Goal: Task Accomplishment & Management: Manage account settings

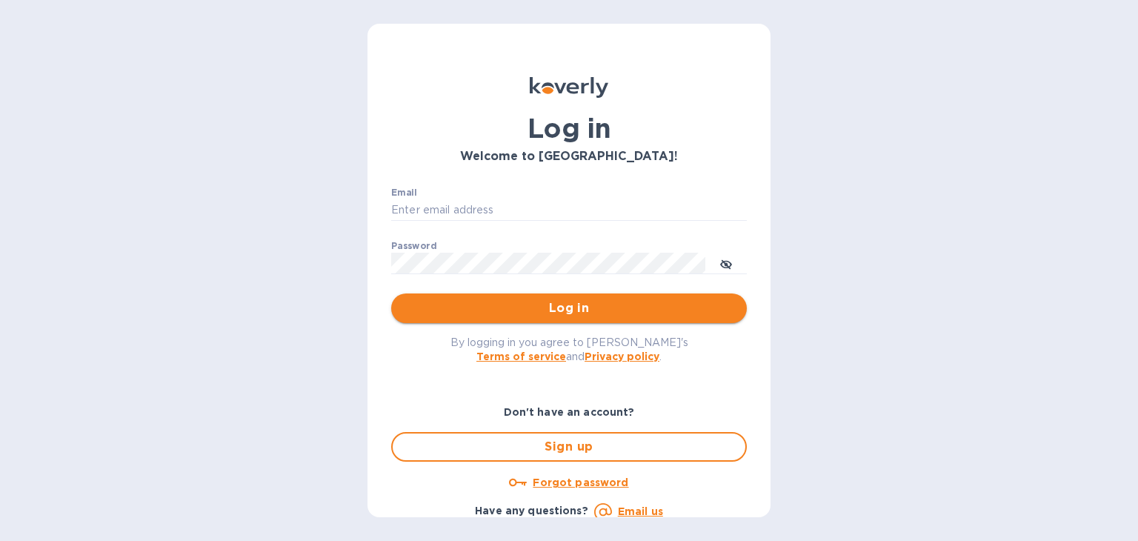
type input "[PERSON_NAME][EMAIL_ADDRESS][DOMAIN_NAME]"
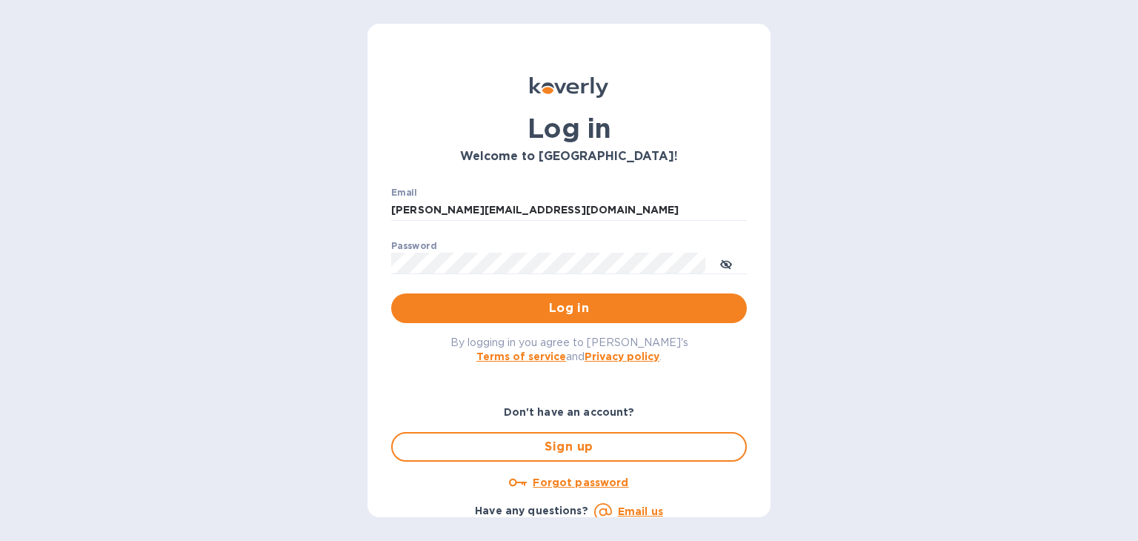
click at [523, 309] on span "Log in" at bounding box center [569, 308] width 332 height 18
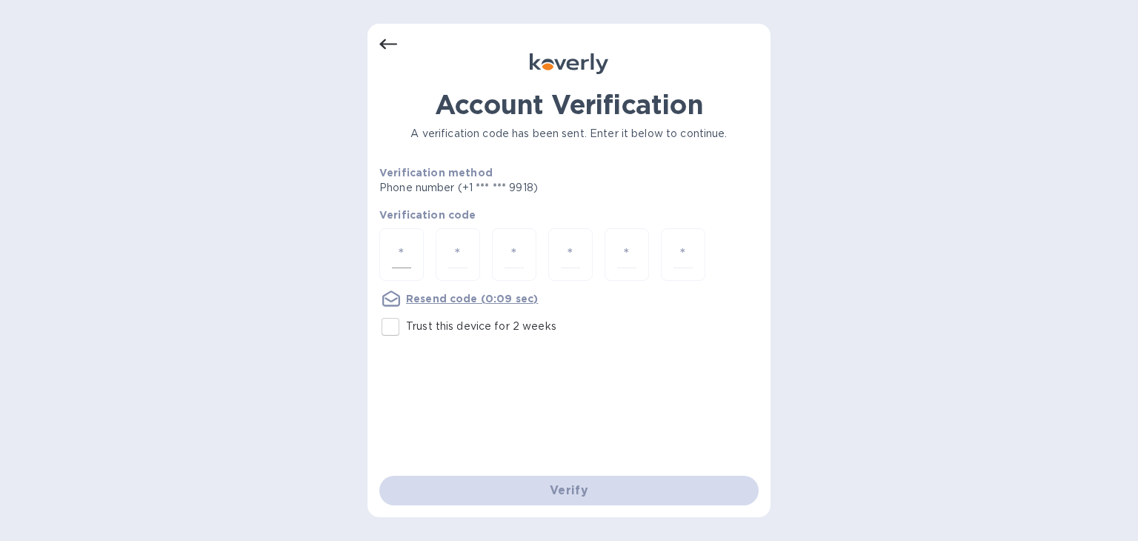
click at [402, 243] on input "number" at bounding box center [401, 254] width 19 height 27
type input "1"
type input "3"
type input "4"
type input "9"
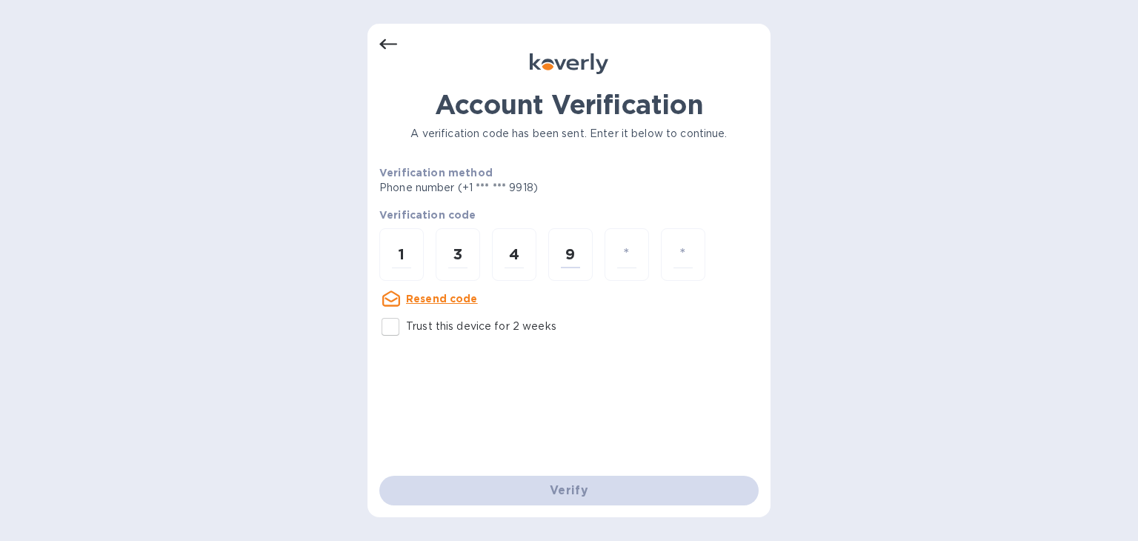
type input "7"
click at [681, 245] on input "number" at bounding box center [683, 254] width 19 height 27
click at [691, 253] on input "number" at bounding box center [683, 254] width 19 height 27
type input "1"
type input "3"
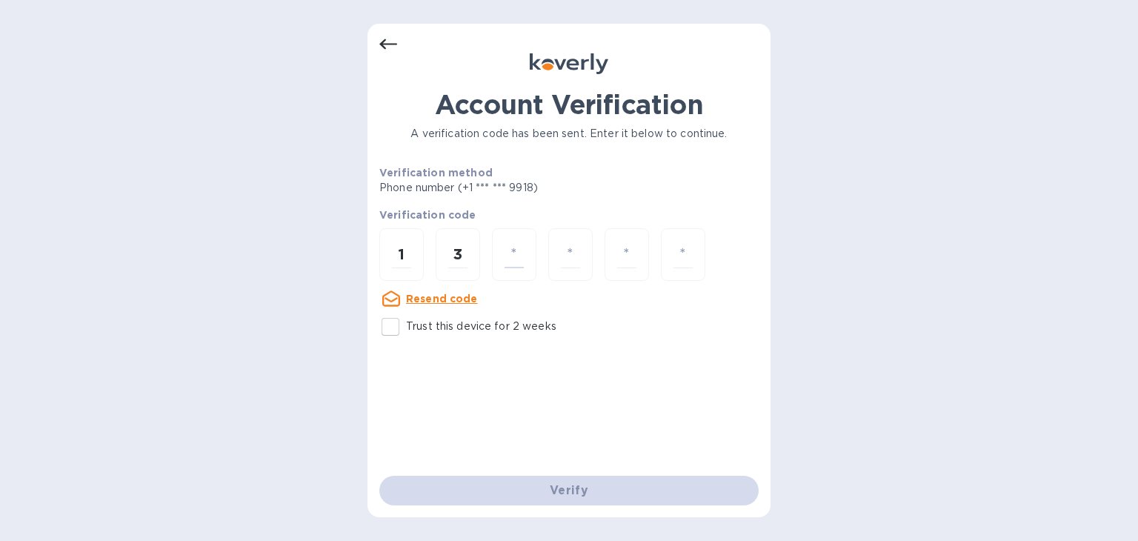
type input "4"
type input "9"
type input "7"
type input "6"
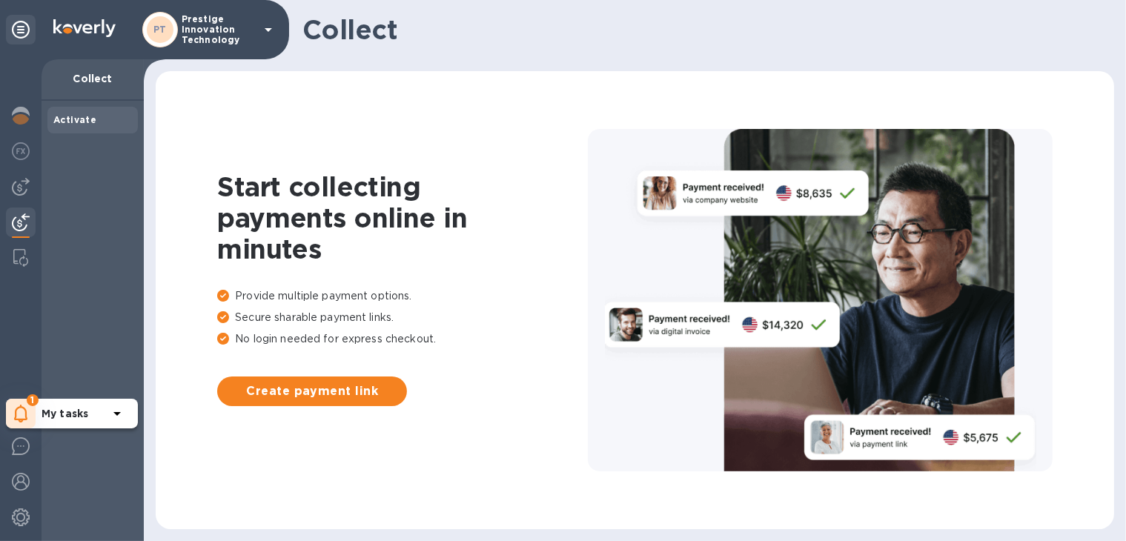
click at [20, 405] on icon at bounding box center [21, 414] width 14 height 18
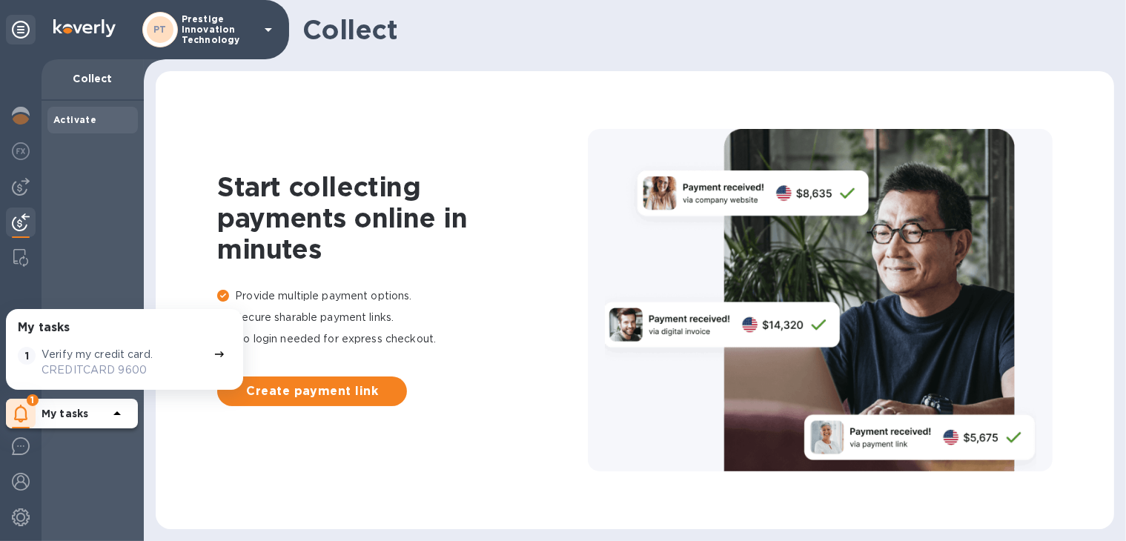
click at [83, 359] on p "Verify my credit card." at bounding box center [96, 355] width 111 height 16
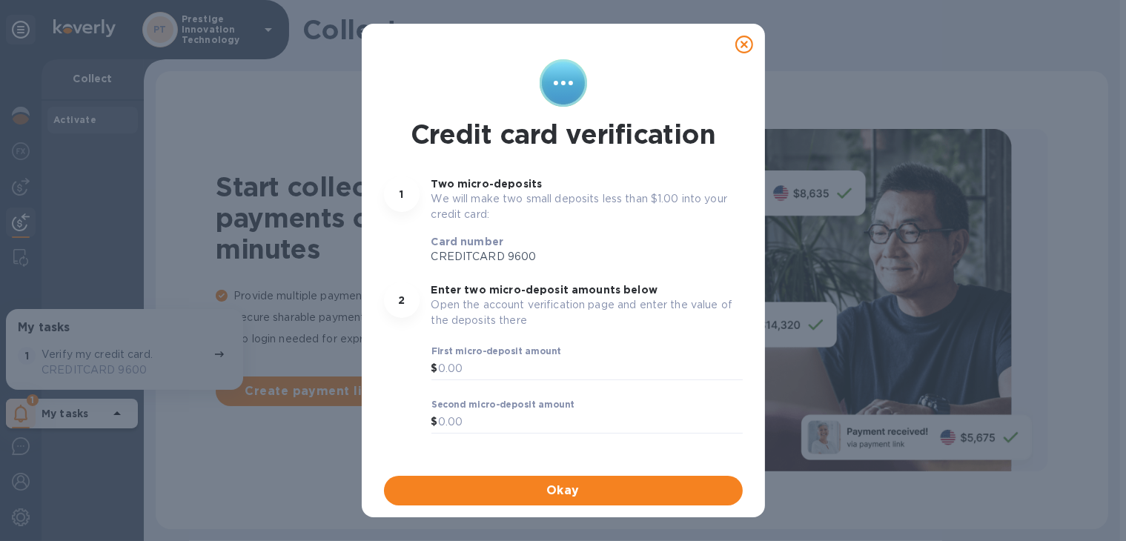
click at [747, 41] on icon at bounding box center [744, 45] width 18 height 18
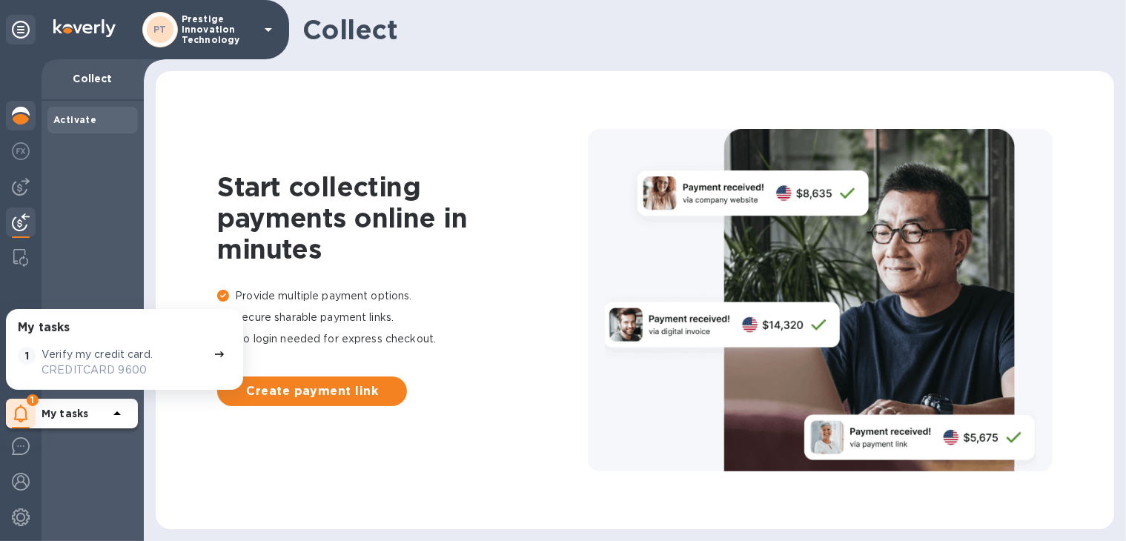
click at [18, 114] on img at bounding box center [21, 116] width 18 height 18
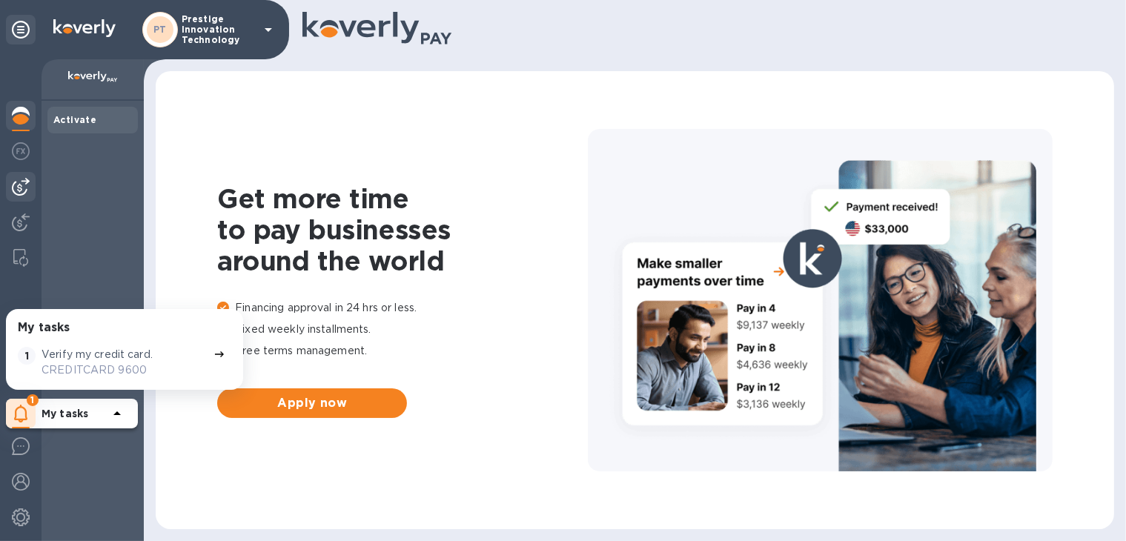
click at [24, 190] on img at bounding box center [21, 187] width 18 height 18
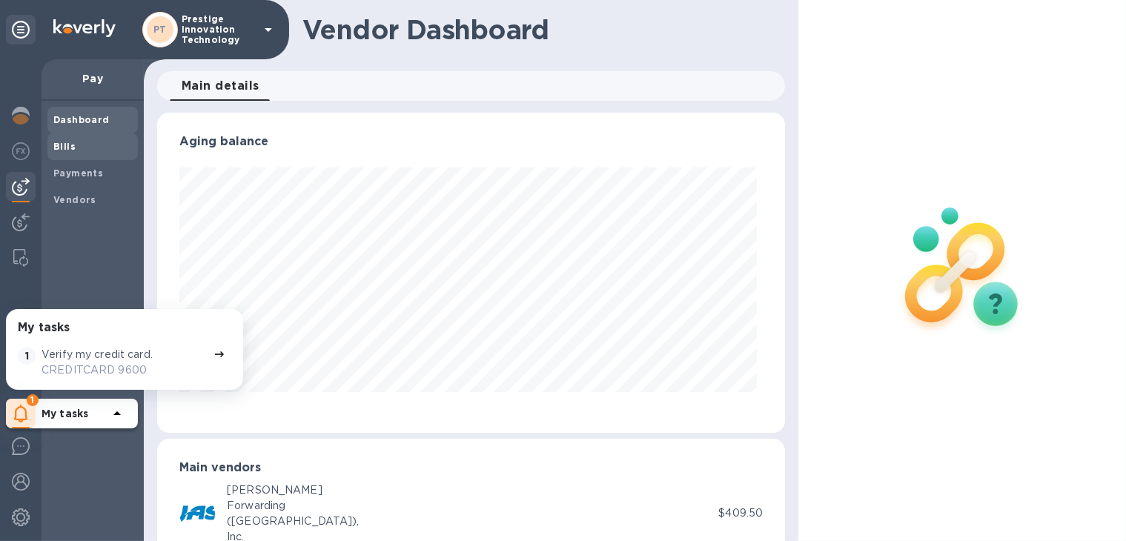
scroll to position [320, 622]
click at [22, 479] on img at bounding box center [21, 482] width 18 height 18
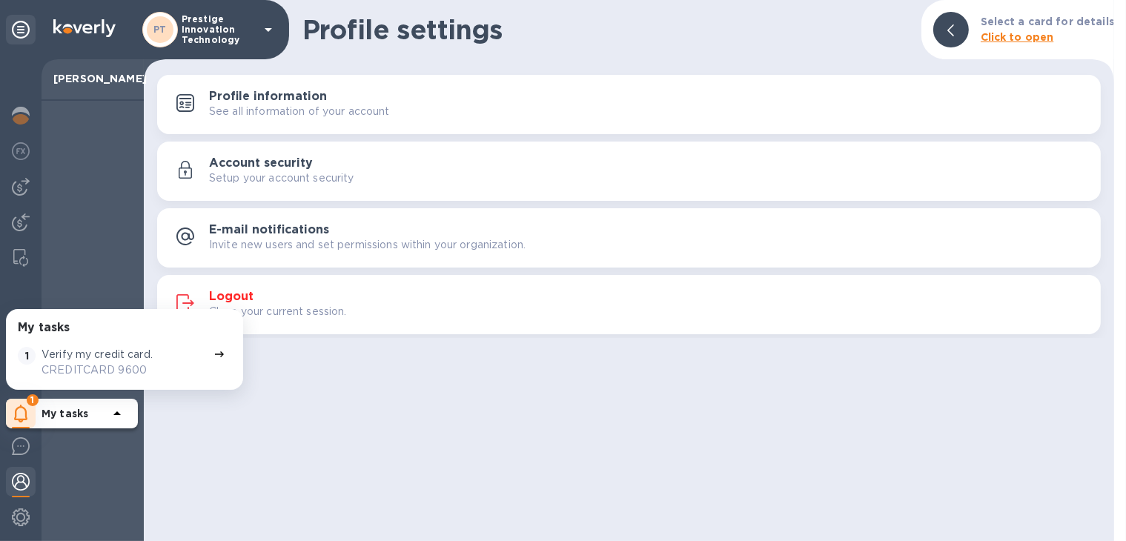
click at [239, 107] on p "See all information of your account" at bounding box center [299, 112] width 181 height 16
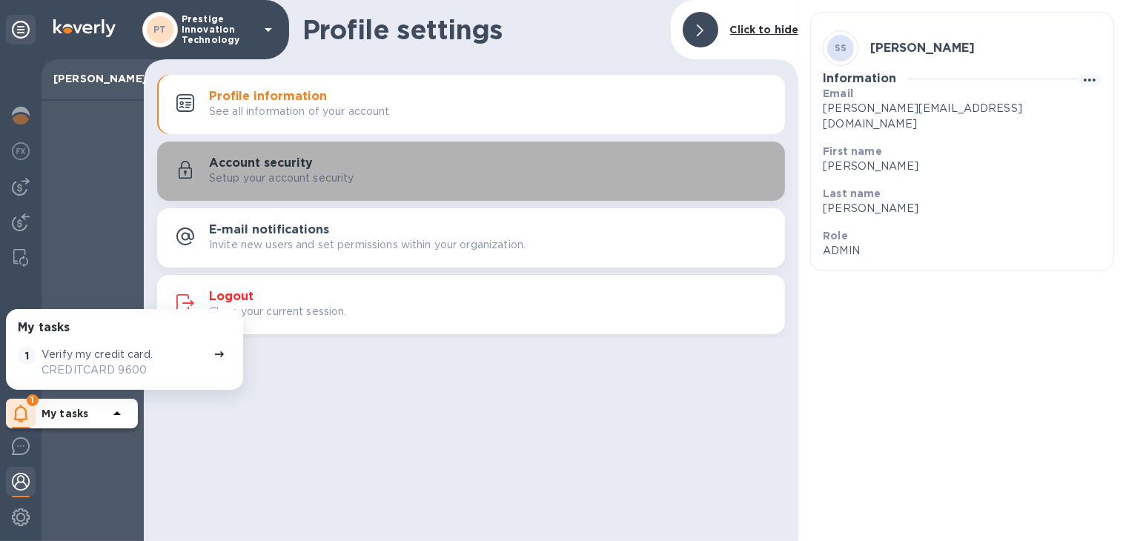
click at [256, 170] on p "Setup your account security" at bounding box center [281, 178] width 145 height 16
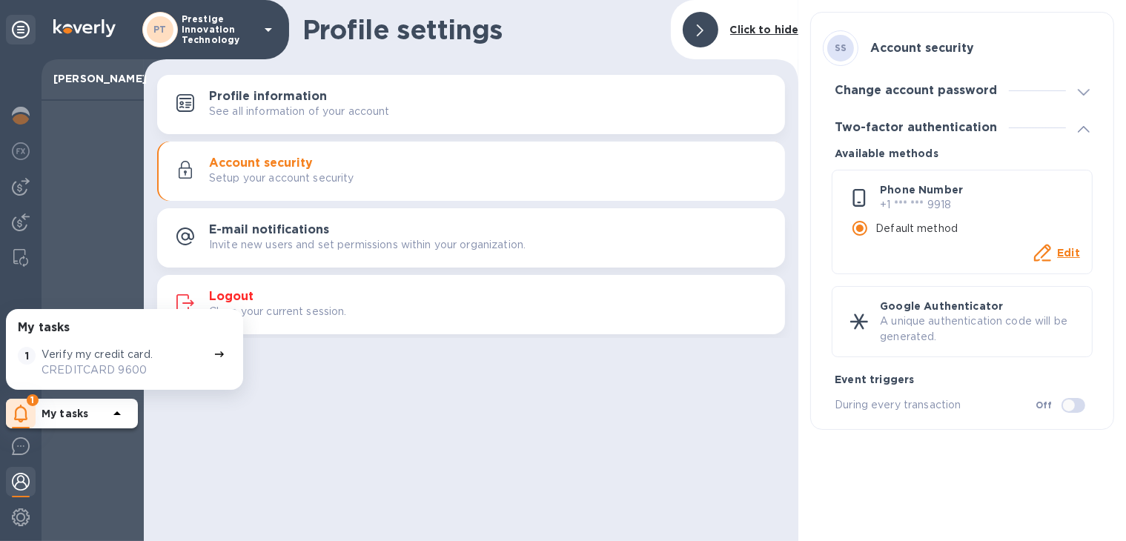
click at [270, 245] on p "Invite new users and set permissions within your organization." at bounding box center [367, 245] width 316 height 16
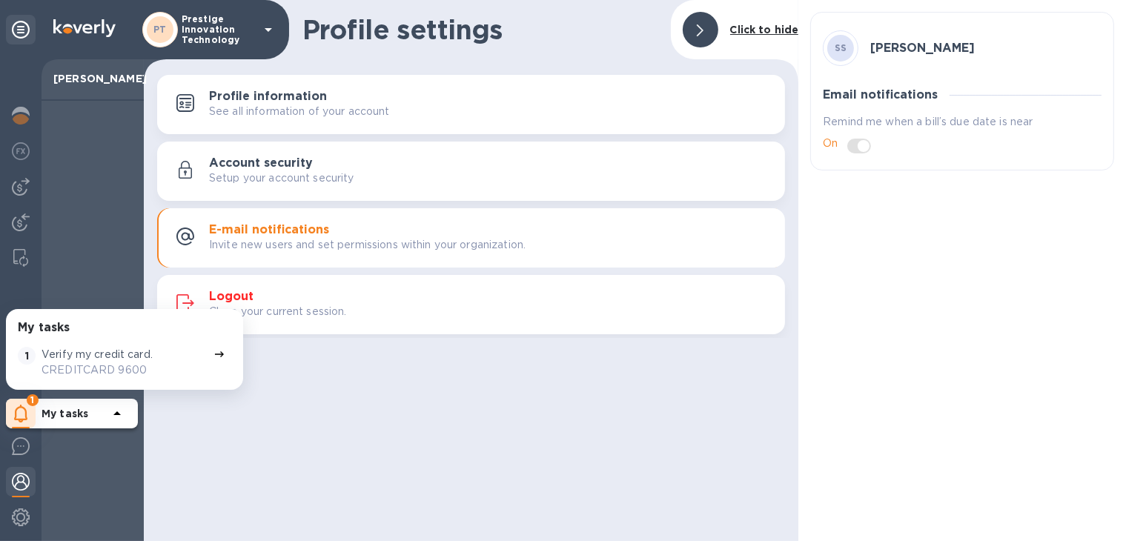
click at [297, 377] on div "Profile settings Click to hide Profile information See all information of your …" at bounding box center [471, 270] width 654 height 541
click at [75, 365] on p "CREDITCARD 9600" at bounding box center [124, 370] width 166 height 16
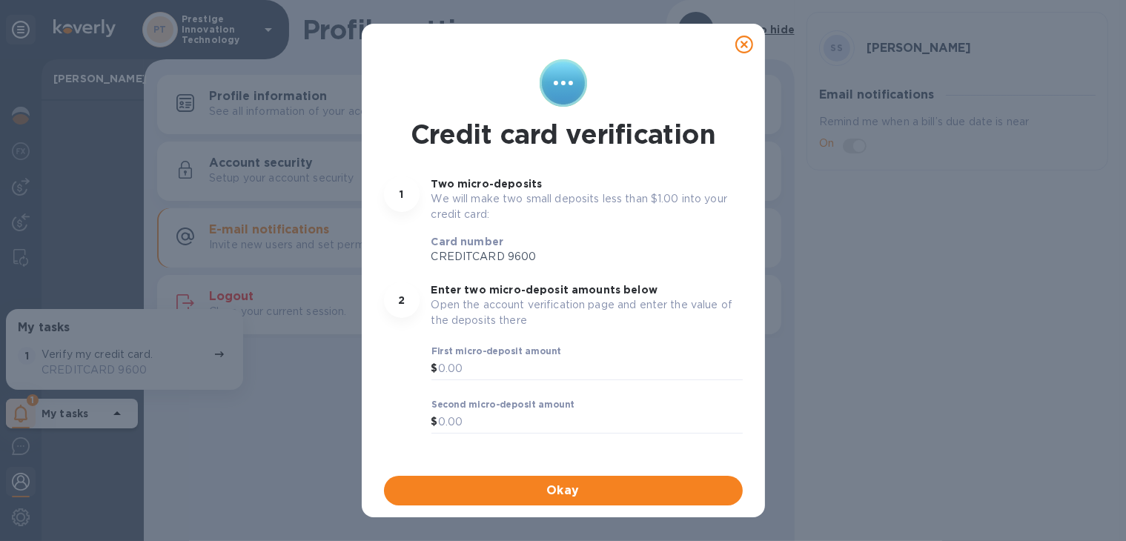
click at [748, 39] on icon at bounding box center [744, 45] width 18 height 18
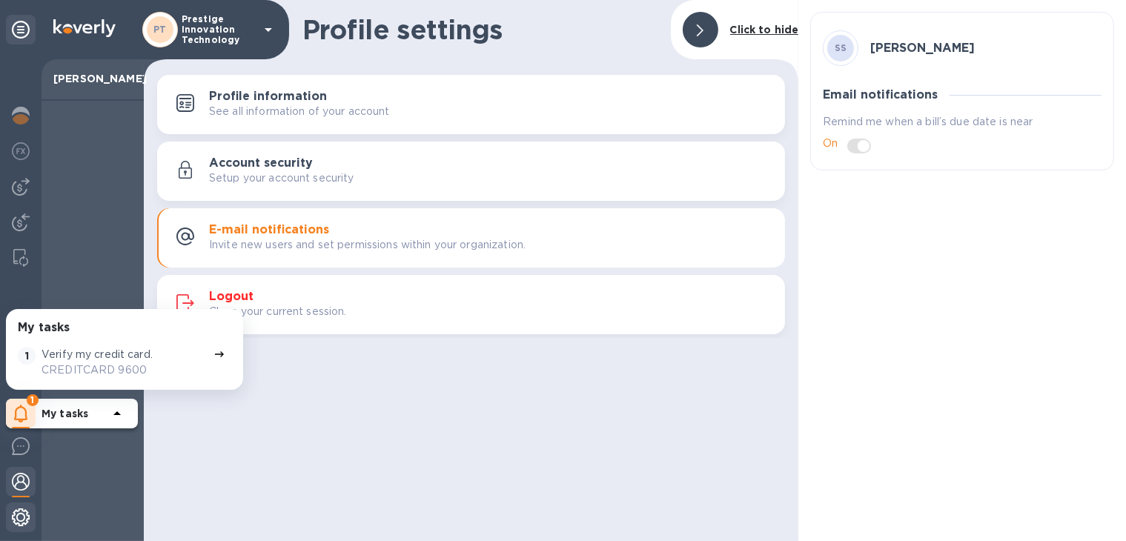
click at [23, 514] on img at bounding box center [21, 517] width 18 height 18
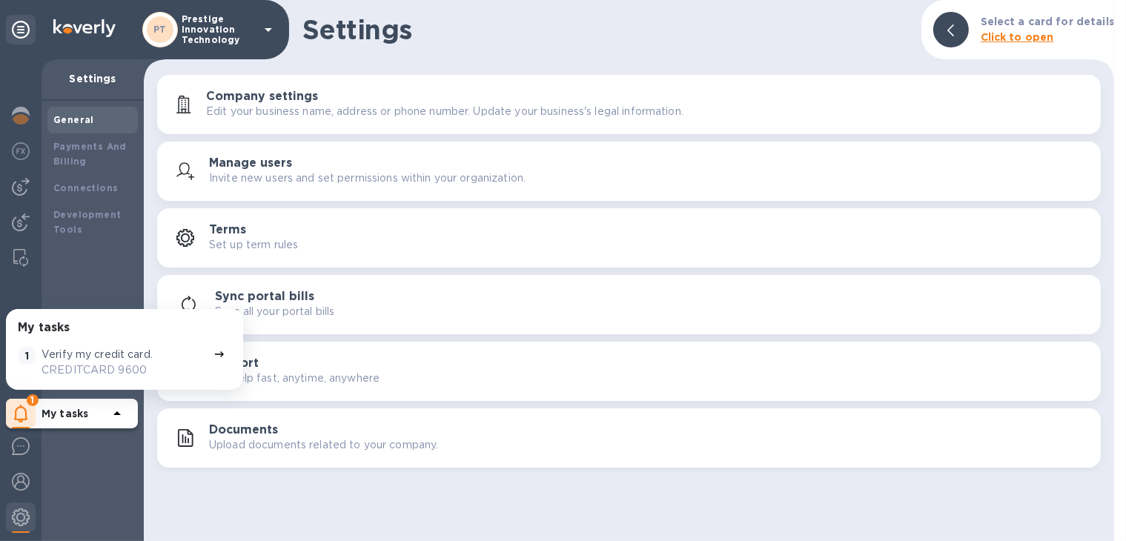
click at [87, 407] on p "My tasks" at bounding box center [74, 413] width 67 height 15
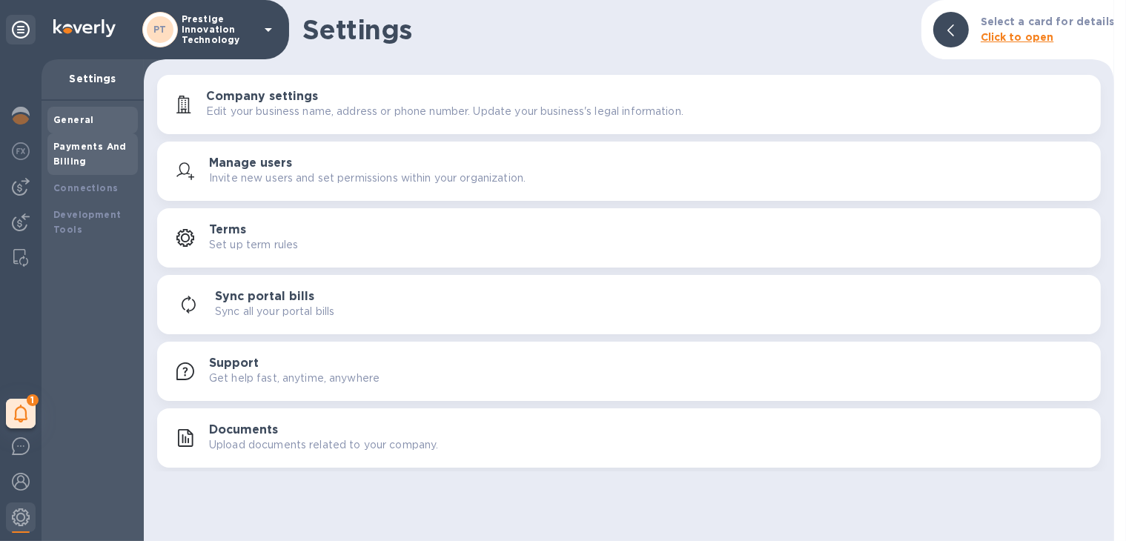
click at [95, 150] on b "Payments And Billing" at bounding box center [89, 154] width 73 height 26
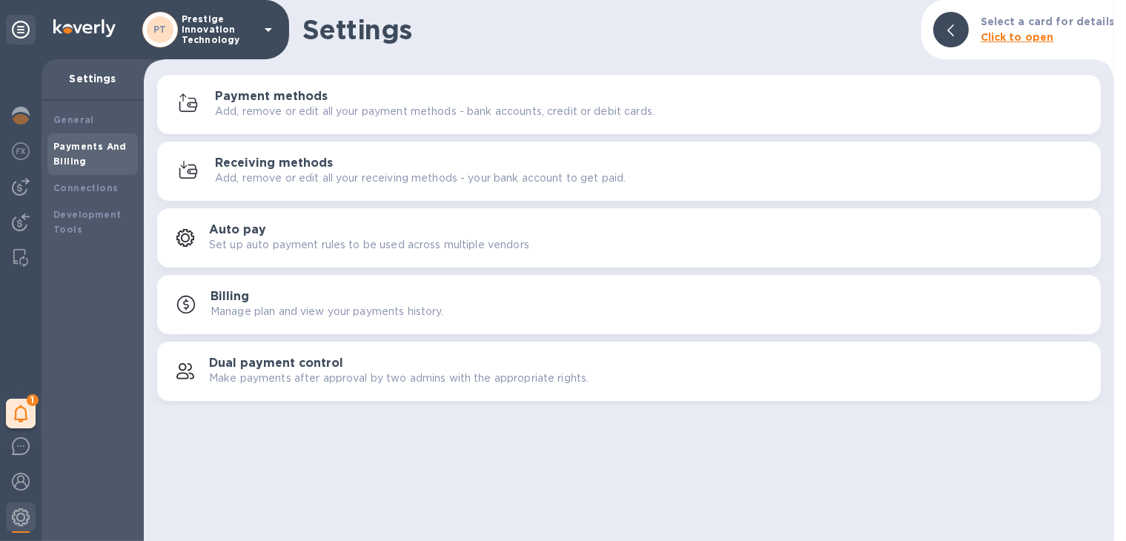
click at [293, 107] on p "Add, remove or edit all your payment methods - bank accounts, credit or debit c…" at bounding box center [434, 112] width 439 height 16
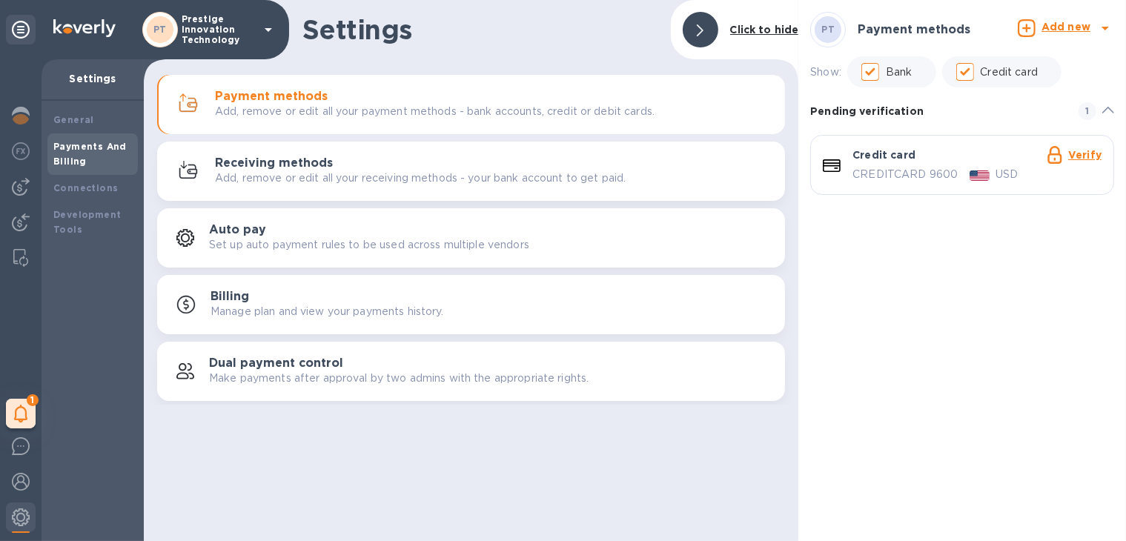
click at [919, 176] on p "CREDITCARD 9600" at bounding box center [904, 175] width 105 height 16
click at [956, 169] on div "CREDITCARD 9600 USD" at bounding box center [976, 175] width 249 height 16
click at [851, 164] on div "Credit card Verify CREDITCARD 9600 USD" at bounding box center [976, 165] width 261 height 47
click at [403, 176] on p "Add, remove or edit all your receiving methods - your bank account to get paid." at bounding box center [420, 178] width 411 height 16
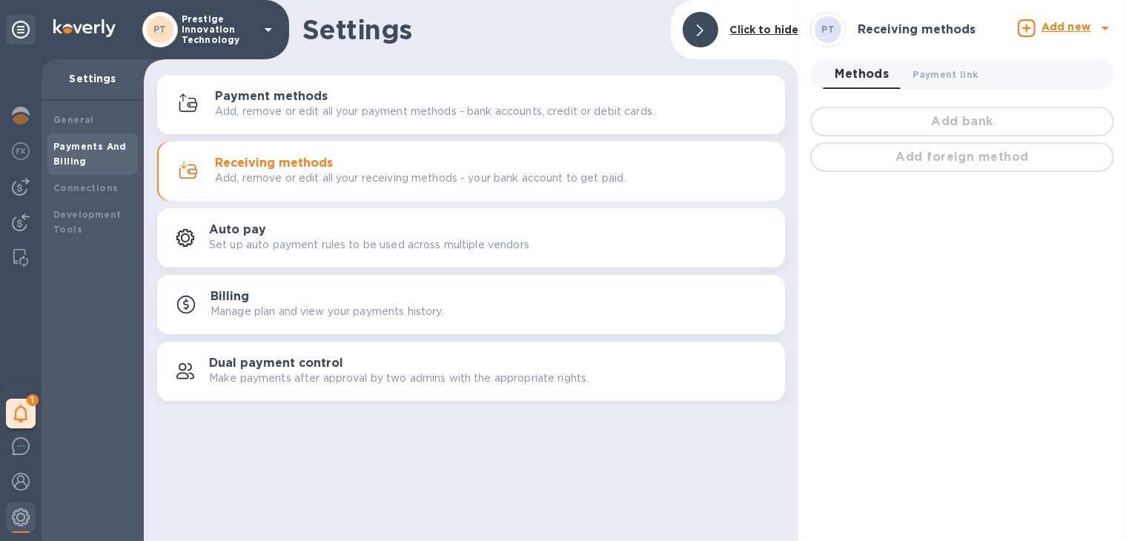
click at [435, 104] on p "Add, remove or edit all your payment methods - bank accounts, credit or debit c…" at bounding box center [434, 112] width 439 height 16
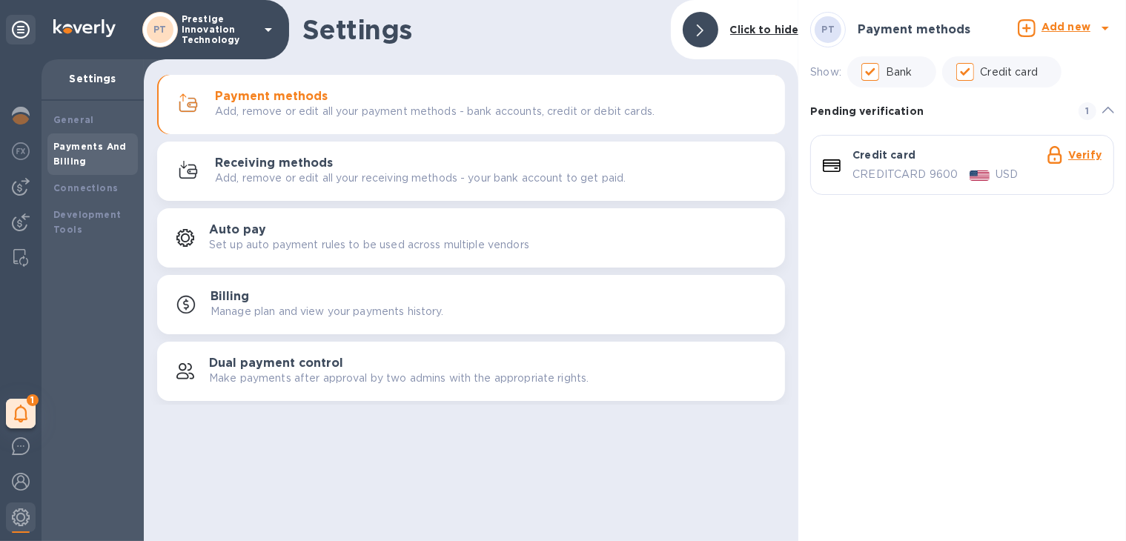
click at [869, 165] on div "Credit card" at bounding box center [883, 156] width 63 height 19
click at [1087, 156] on link "Verify" at bounding box center [1084, 155] width 33 height 12
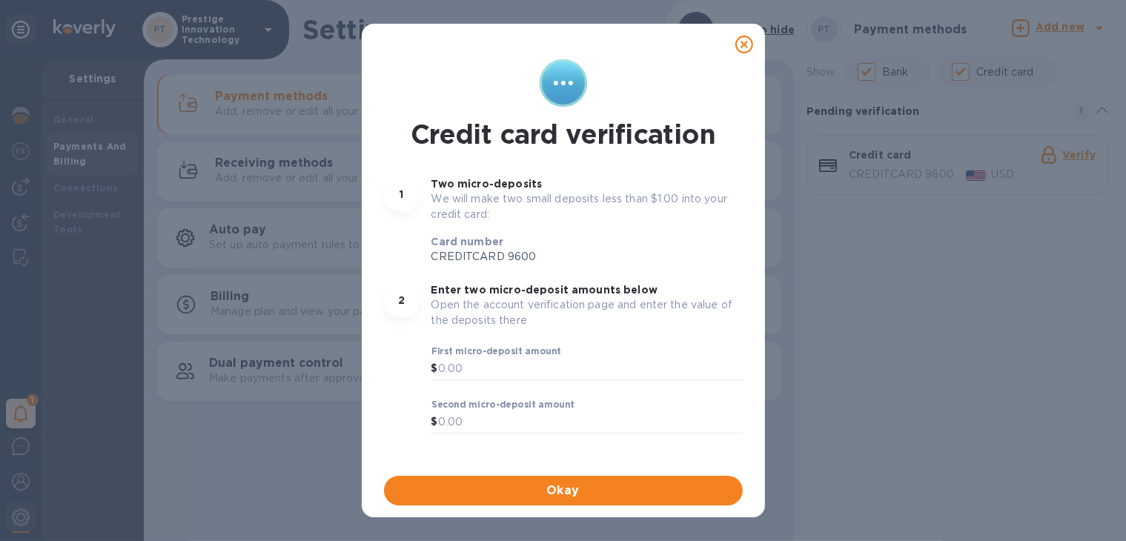
click at [746, 45] on icon at bounding box center [744, 45] width 18 height 18
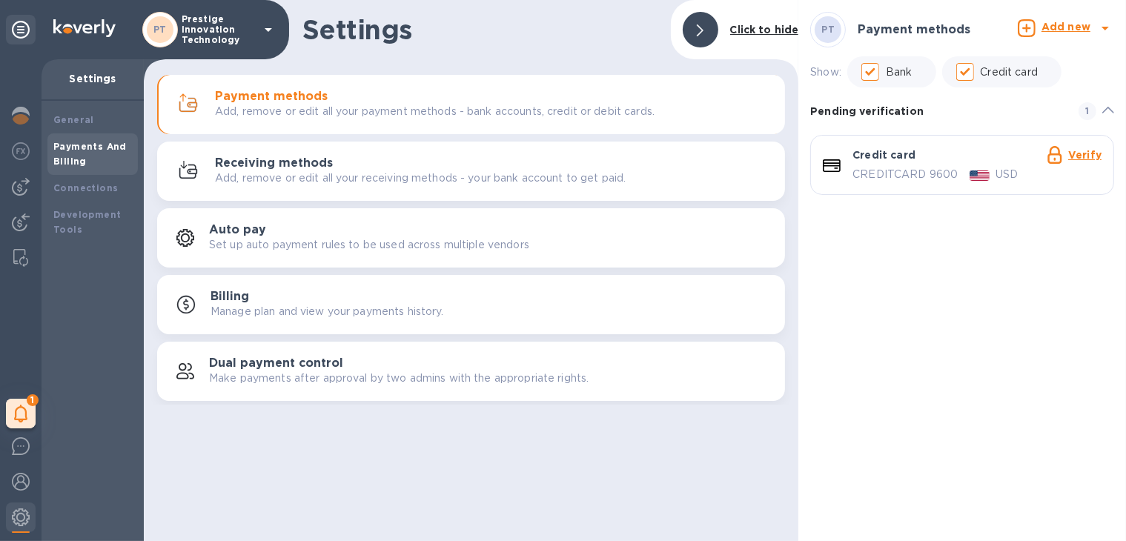
drag, startPoint x: 946, startPoint y: 166, endPoint x: 1050, endPoint y: 205, distance: 110.9
click at [1032, 226] on div "PT Payment methods Add new Show: Bank Credit card Pending verification 1 Credit…" at bounding box center [962, 270] width 328 height 541
click at [1103, 112] on icon "default-method" at bounding box center [1108, 110] width 12 height 7
click at [1103, 112] on span "default-method" at bounding box center [1108, 105] width 12 height 18
click at [1066, 27] on b "Add new" at bounding box center [1065, 27] width 49 height 12
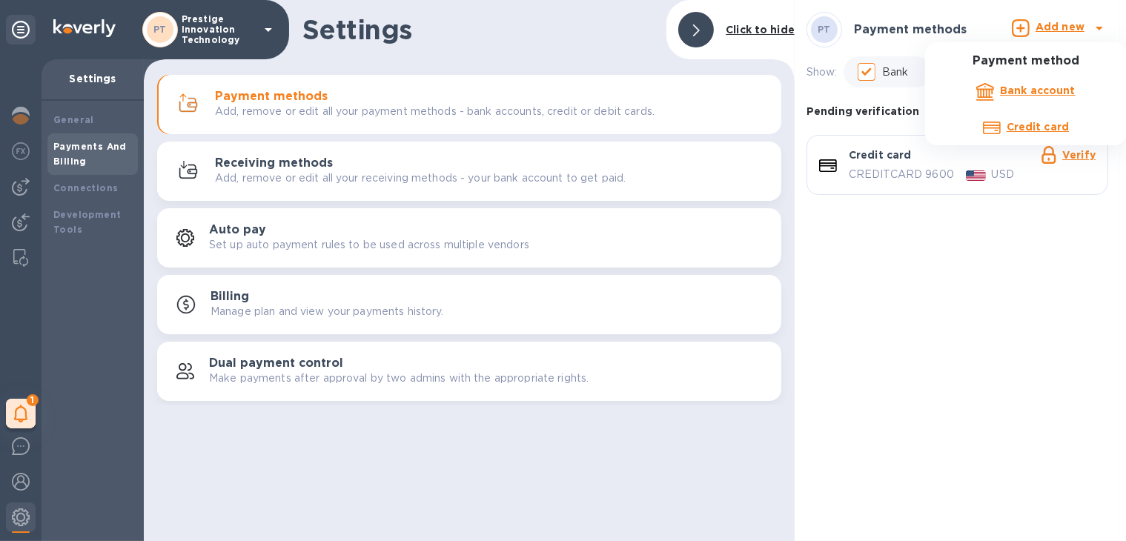
click at [1024, 125] on b "Credit card" at bounding box center [1037, 127] width 62 height 12
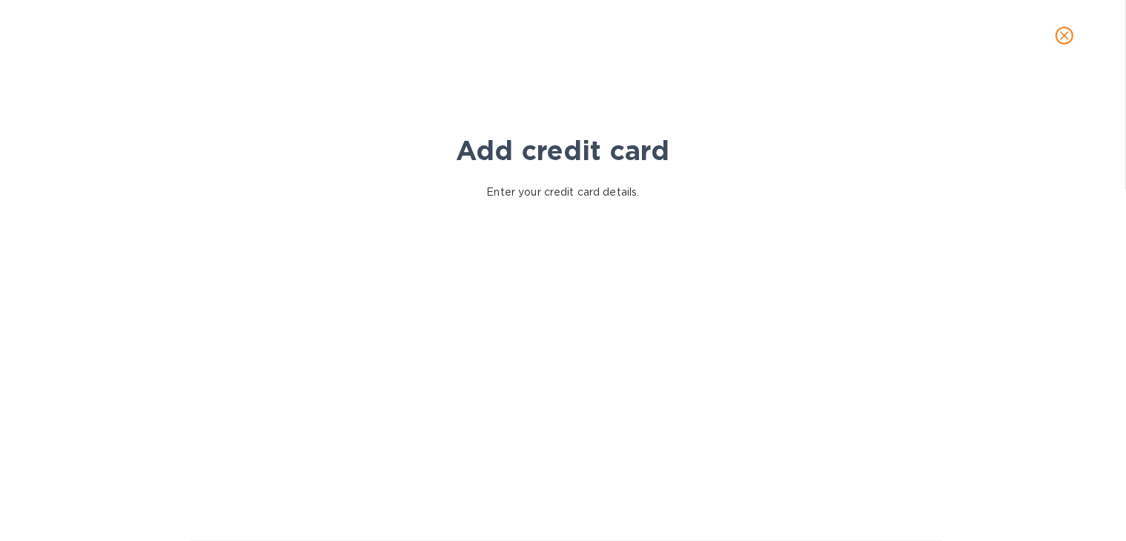
scroll to position [4, 0]
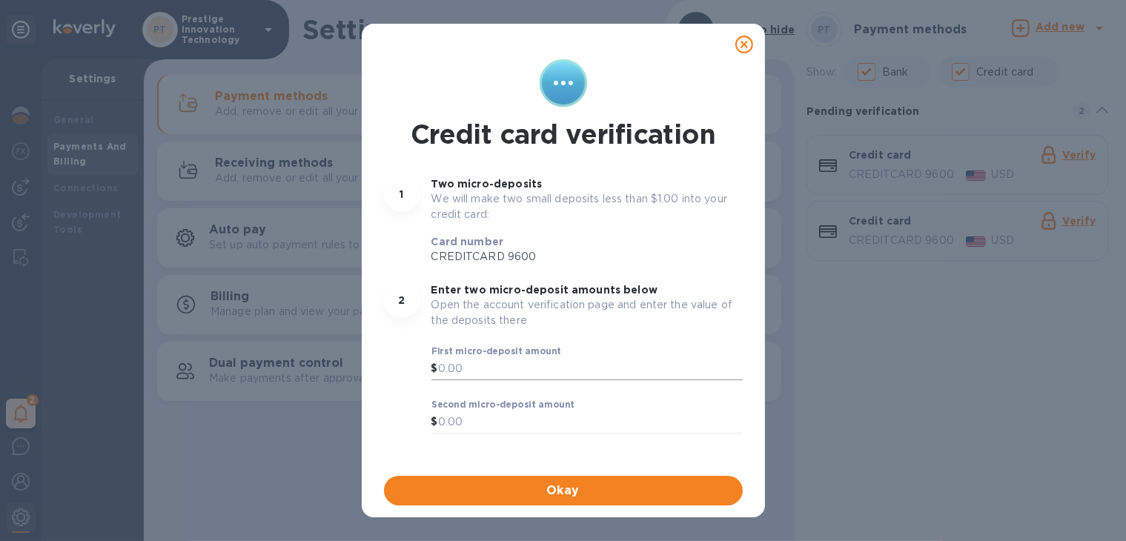
click at [450, 365] on input "text" at bounding box center [590, 369] width 305 height 22
click at [445, 364] on input "text" at bounding box center [590, 369] width 305 height 22
type input "0.86"
click at [480, 425] on input "text" at bounding box center [590, 422] width 305 height 22
type input "0.93"
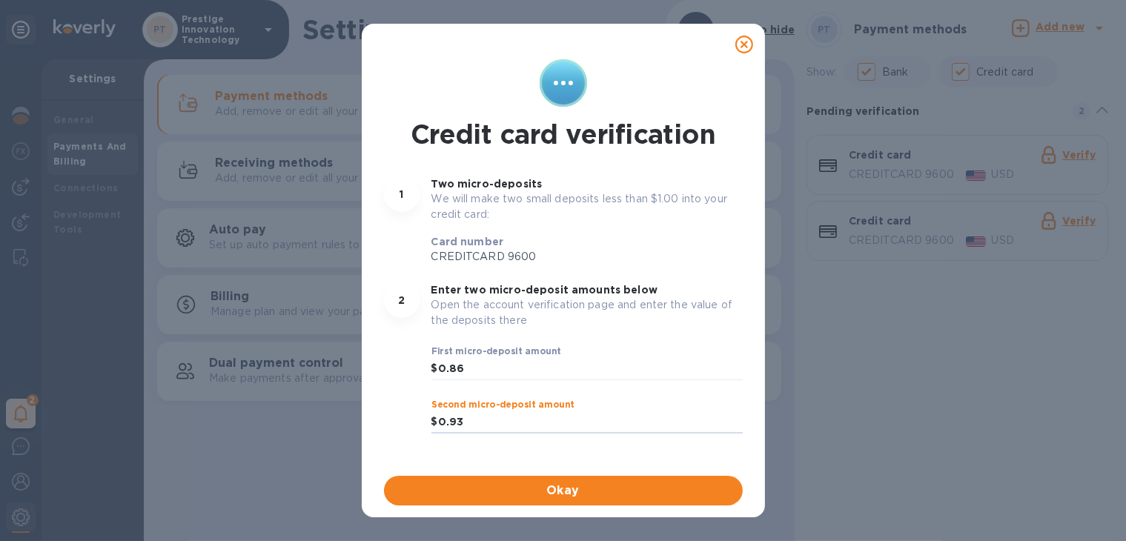
click at [529, 494] on span "Okay" at bounding box center [563, 491] width 335 height 18
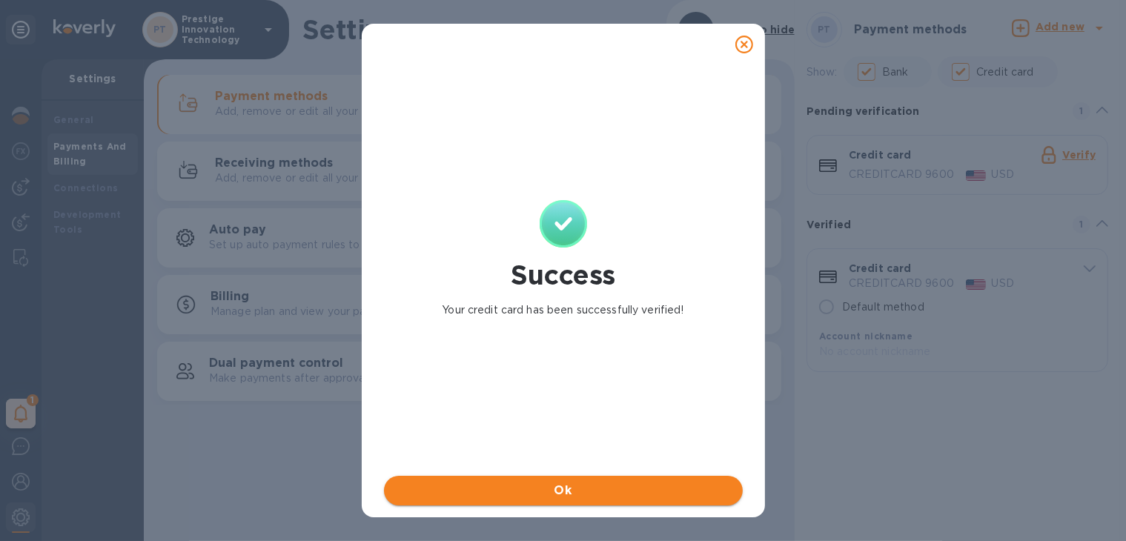
click at [605, 485] on span "Ok" at bounding box center [563, 491] width 335 height 18
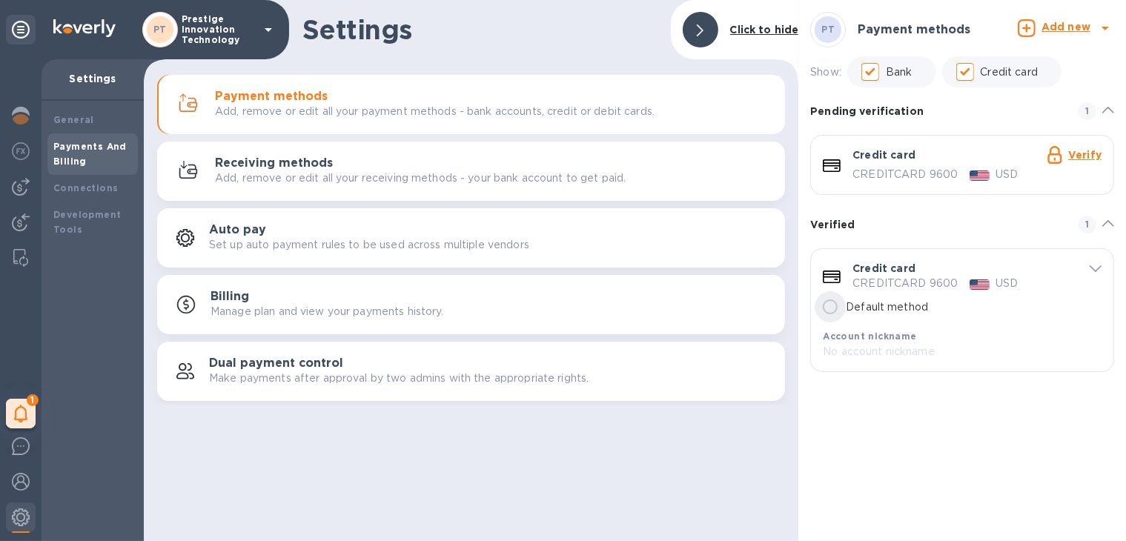
click at [830, 310] on input "Default method" at bounding box center [829, 306] width 31 height 31
radio input "true"
click at [827, 304] on input "Default method" at bounding box center [829, 306] width 31 height 31
click at [1090, 270] on icon "default-method" at bounding box center [1095, 268] width 12 height 7
click at [1090, 268] on icon "default-method" at bounding box center [1095, 268] width 12 height 7
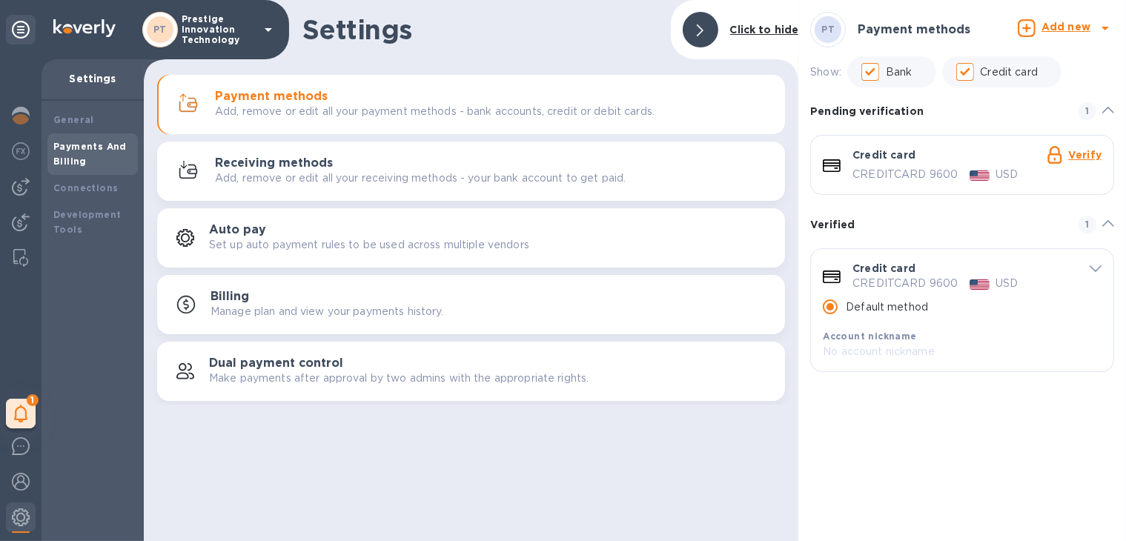
click at [1101, 113] on span "1" at bounding box center [1093, 111] width 18 height 18
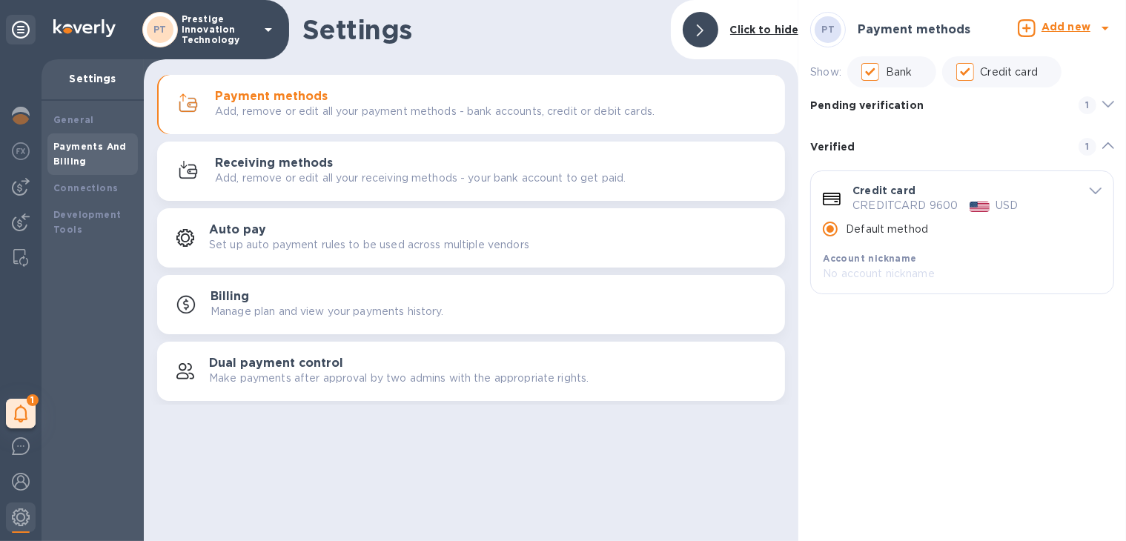
click at [703, 30] on icon at bounding box center [700, 30] width 7 height 12
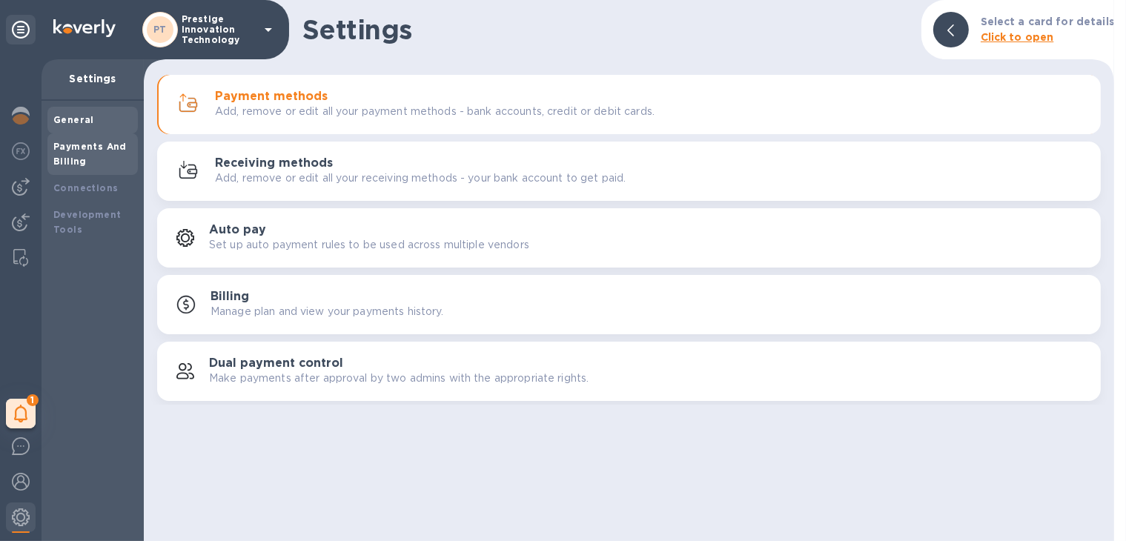
click at [70, 119] on b "General" at bounding box center [73, 119] width 41 height 11
